Goal: Task Accomplishment & Management: Complete application form

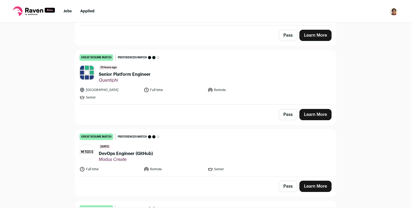
scroll to position [408, 0]
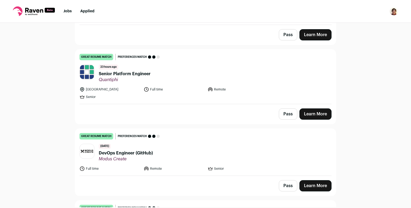
click at [317, 117] on link "Learn More" at bounding box center [315, 113] width 32 height 11
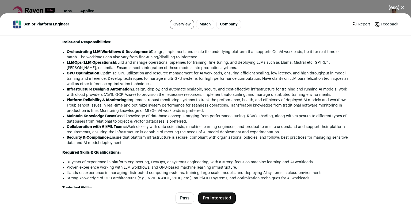
scroll to position [488, 0]
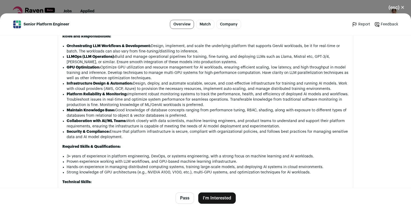
click at [222, 198] on button "I'm Interested" at bounding box center [216, 197] width 37 height 11
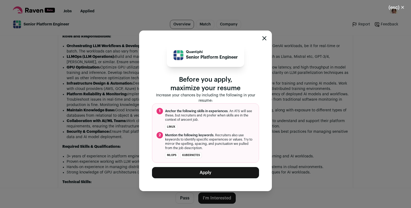
click at [211, 170] on button "Apply" at bounding box center [205, 172] width 107 height 11
